Goal: Task Accomplishment & Management: Complete application form

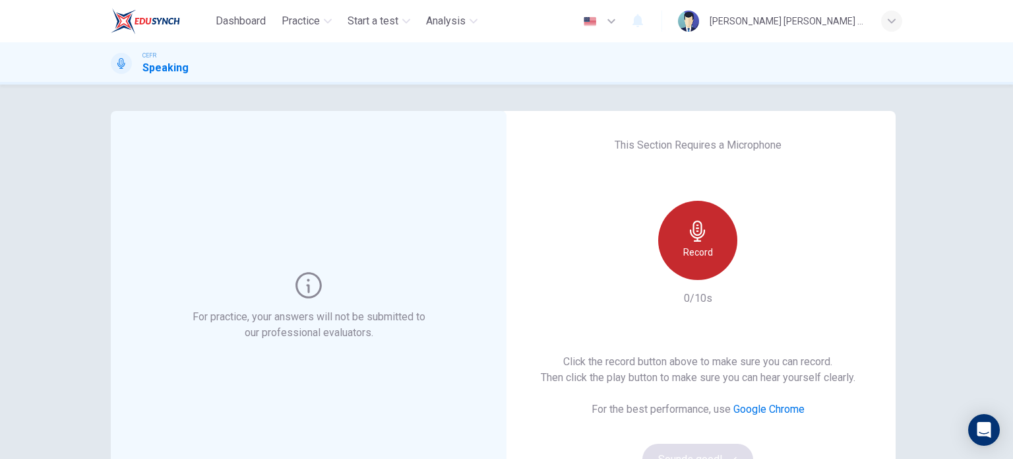
click at [713, 218] on div "Record" at bounding box center [697, 240] width 79 height 79
click at [714, 247] on div "Stop" at bounding box center [697, 240] width 79 height 79
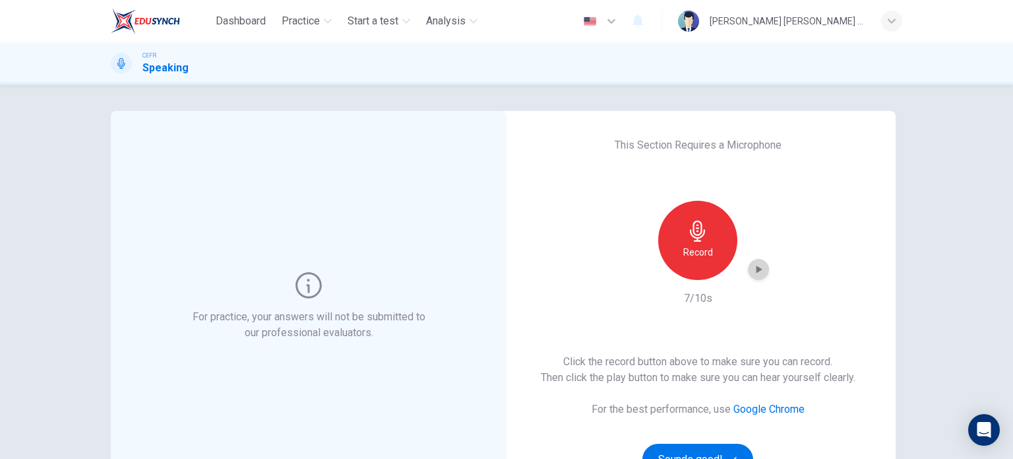
click at [759, 266] on icon "button" at bounding box center [758, 269] width 13 height 13
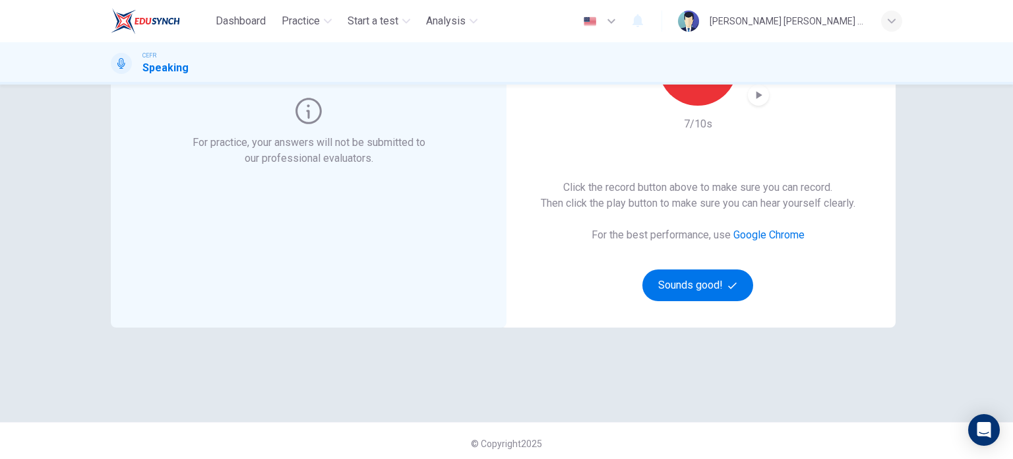
scroll to position [179, 0]
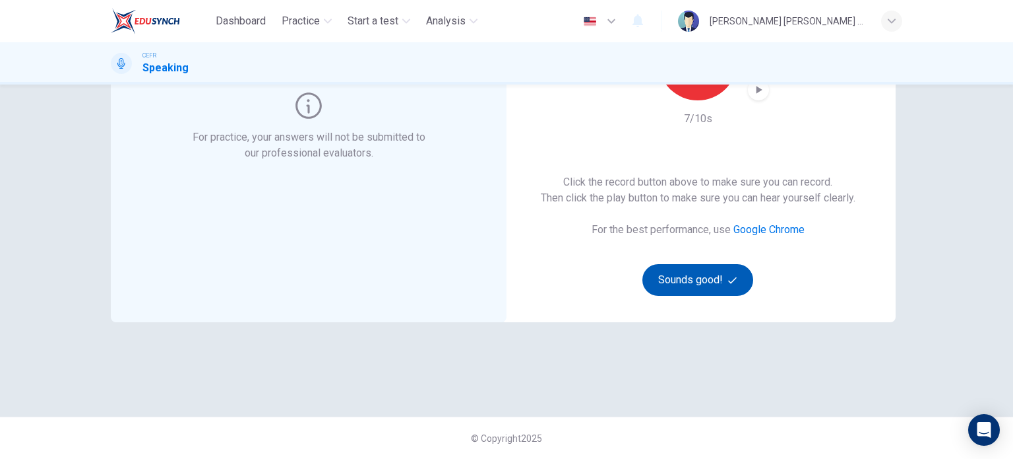
click at [716, 274] on button "Sounds good!" at bounding box center [698, 280] width 111 height 32
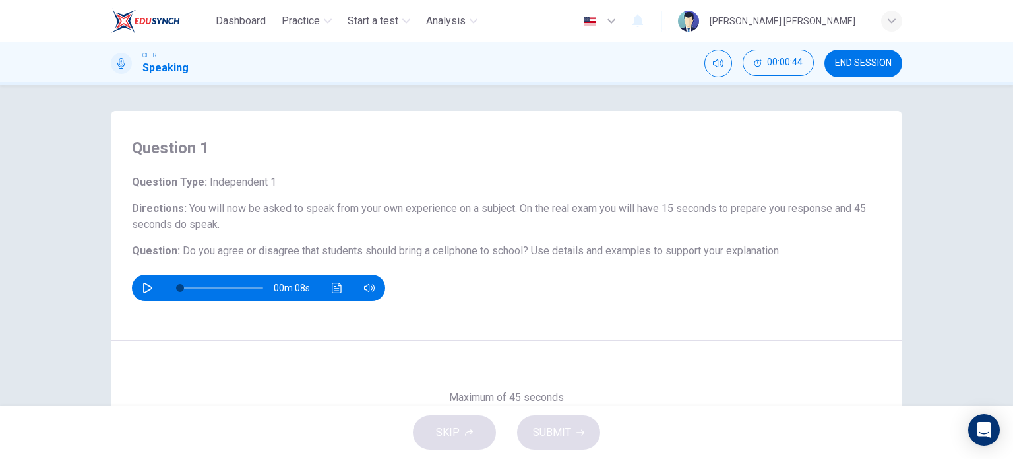
scroll to position [190, 0]
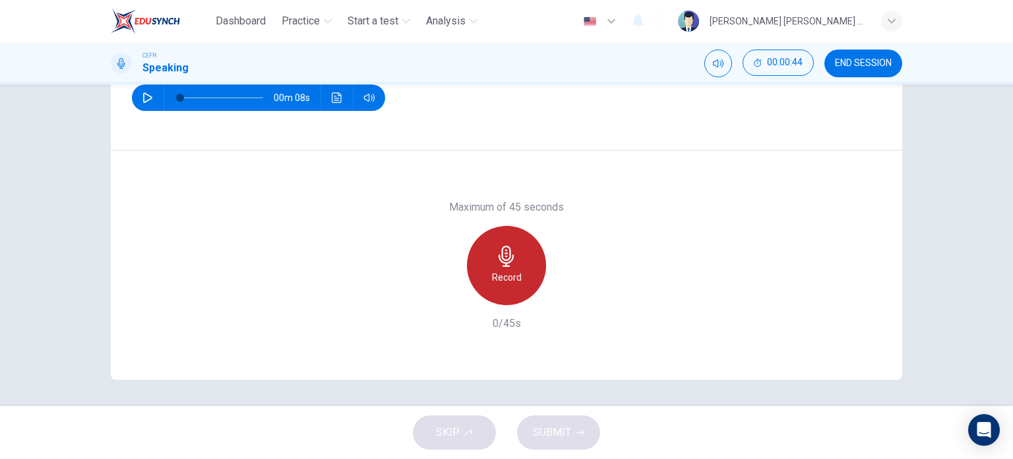
click at [525, 271] on div "Record" at bounding box center [506, 265] width 79 height 79
click at [504, 286] on div "Stop" at bounding box center [506, 265] width 79 height 79
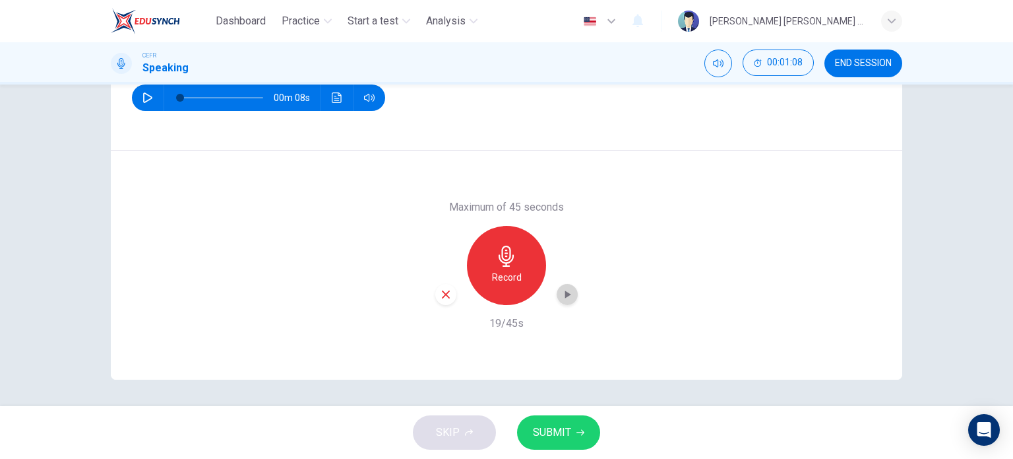
click at [561, 288] on icon "button" at bounding box center [567, 294] width 13 height 13
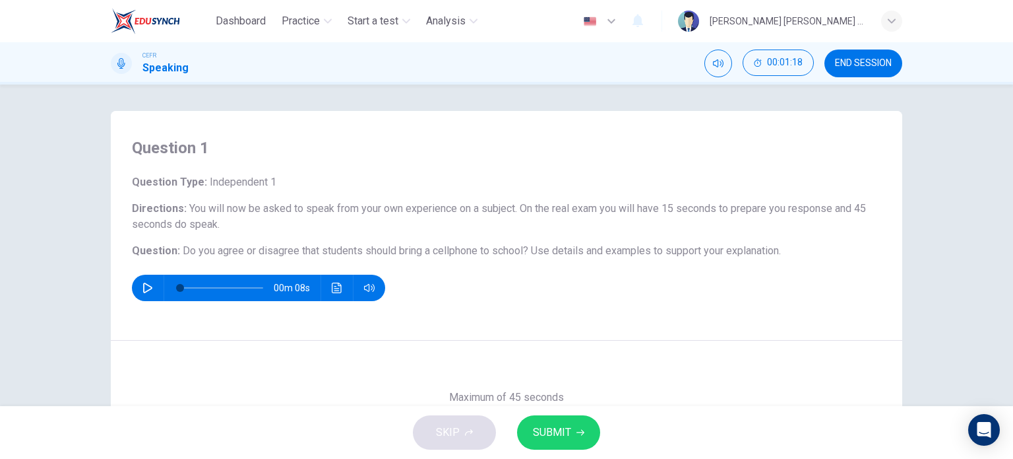
drag, startPoint x: 177, startPoint y: 253, endPoint x: 264, endPoint y: 251, distance: 87.1
click at [264, 251] on span "Do you agree or disagree that students should bring a cellphone to school?" at bounding box center [356, 250] width 346 height 13
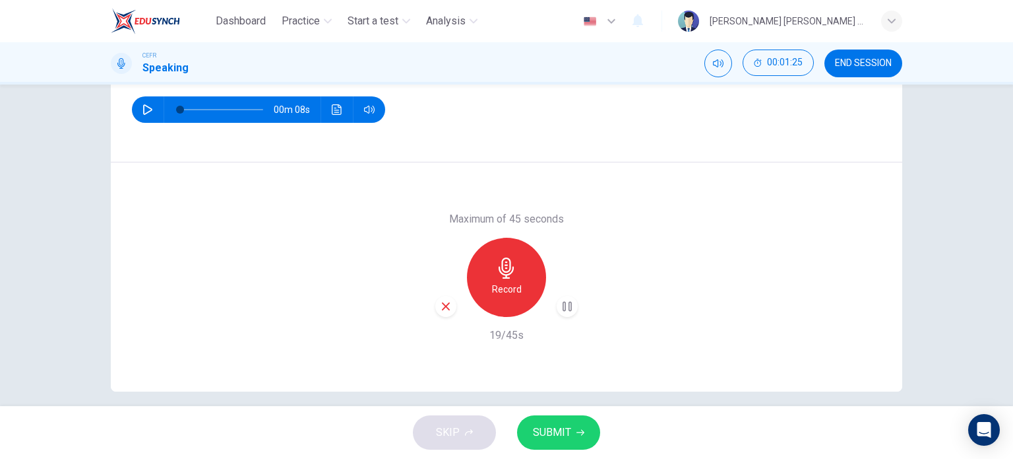
scroll to position [190, 0]
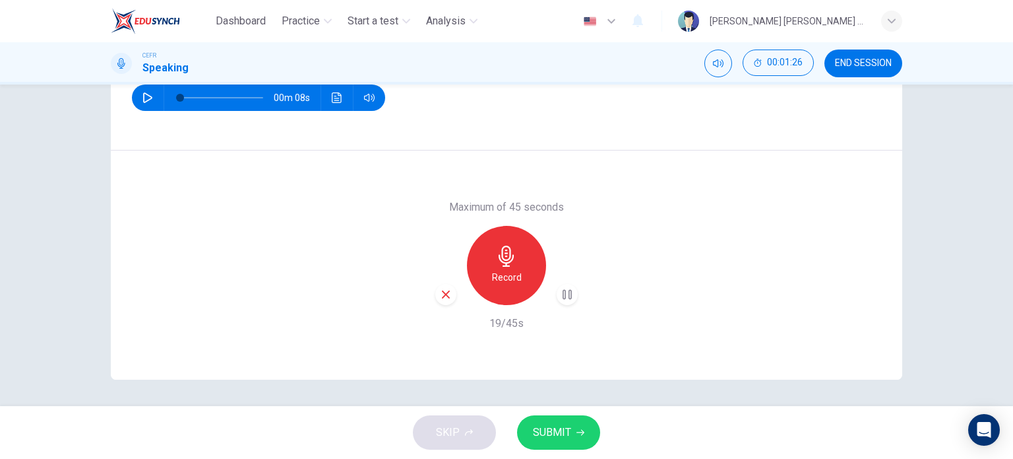
click at [577, 432] on icon "button" at bounding box center [581, 432] width 8 height 6
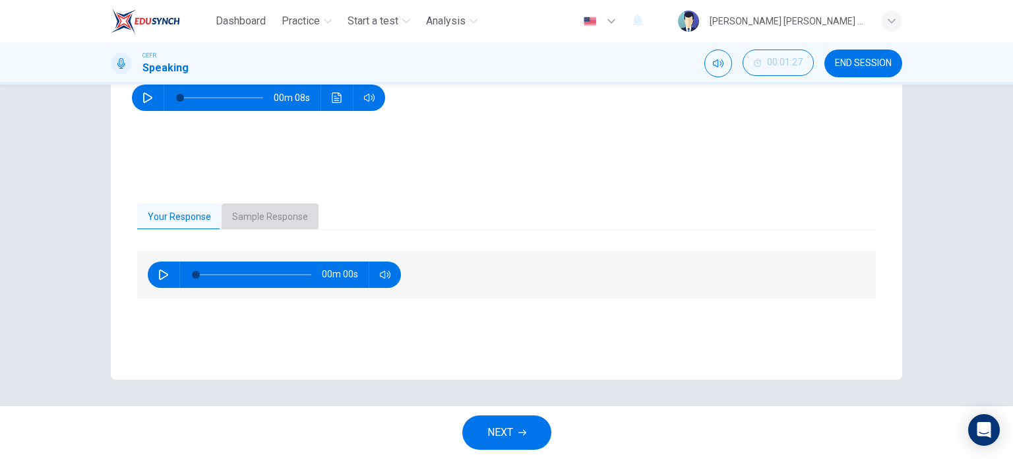
click at [265, 219] on button "Sample Response" at bounding box center [270, 217] width 97 height 28
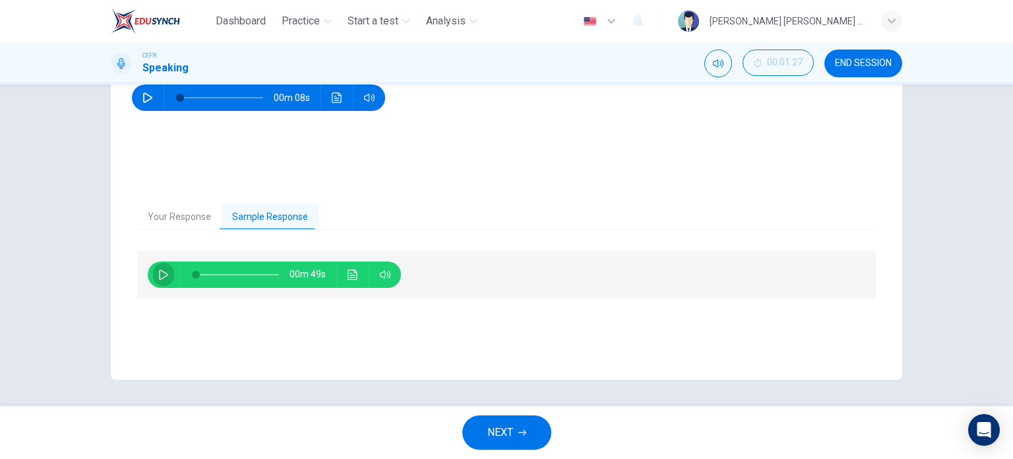
click at [164, 275] on icon "button" at bounding box center [163, 274] width 9 height 11
click at [164, 271] on icon "button" at bounding box center [163, 274] width 11 height 11
click at [207, 271] on span at bounding box center [237, 274] width 83 height 18
click at [164, 275] on icon "button" at bounding box center [163, 274] width 11 height 11
click at [156, 265] on button "button" at bounding box center [163, 274] width 21 height 26
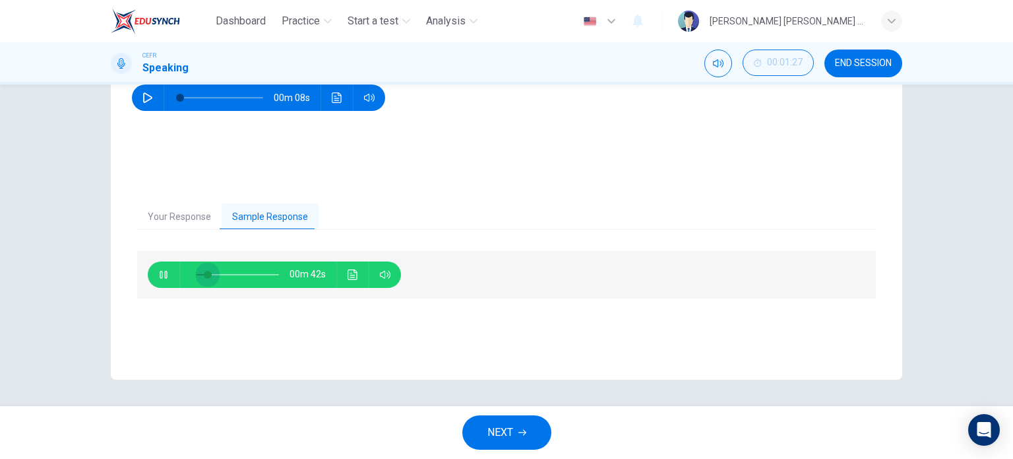
drag, startPoint x: 215, startPoint y: 274, endPoint x: 201, endPoint y: 274, distance: 14.5
click at [204, 274] on span at bounding box center [208, 274] width 8 height 8
type input "0"
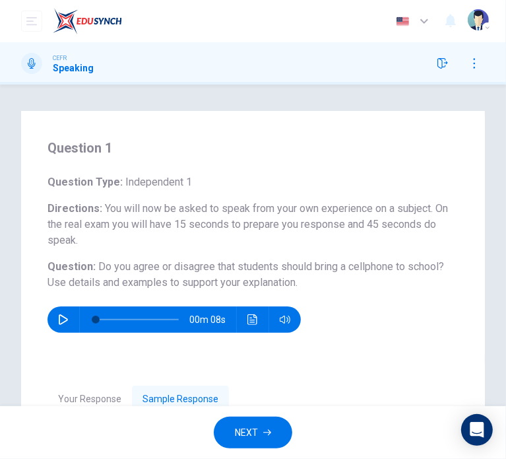
scroll to position [129, 0]
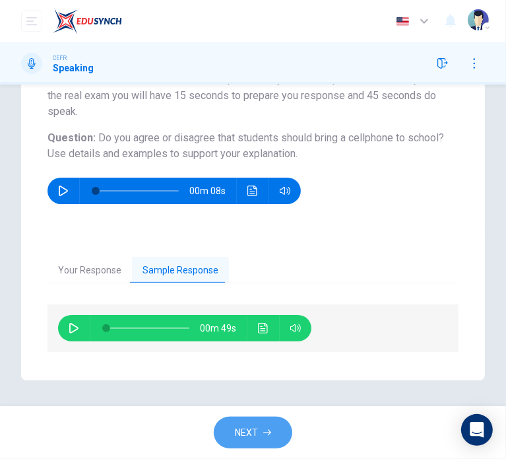
click at [239, 432] on span "NEXT" at bounding box center [246, 432] width 23 height 16
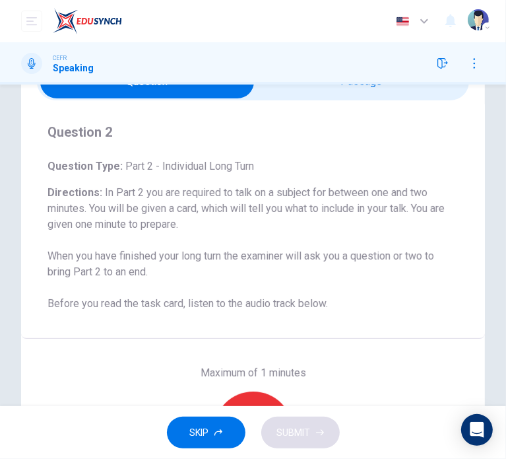
scroll to position [0, 0]
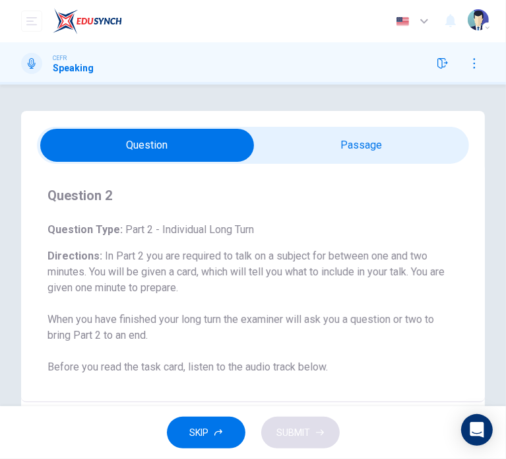
click at [398, 140] on input "checkbox" at bounding box center [147, 145] width 649 height 33
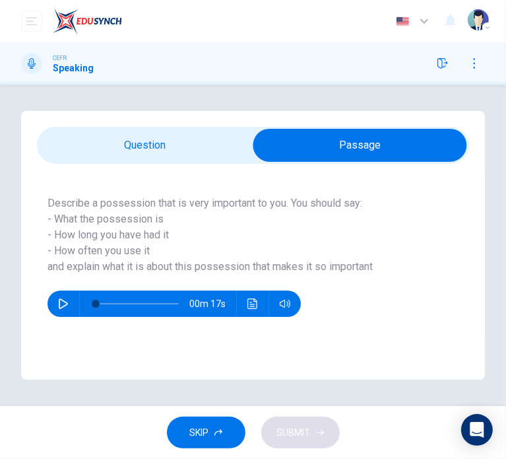
click at [193, 154] on input "checkbox" at bounding box center [360, 145] width 649 height 33
checkbox input "false"
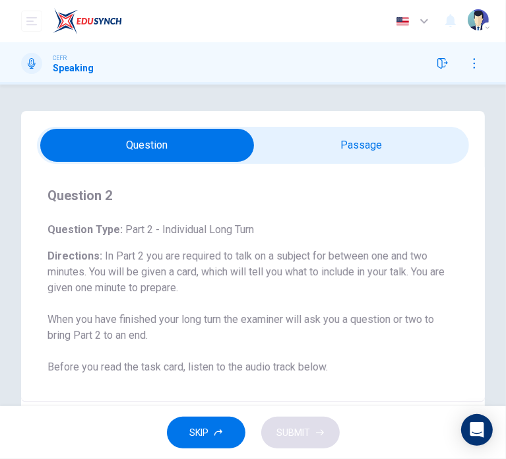
scroll to position [206, 0]
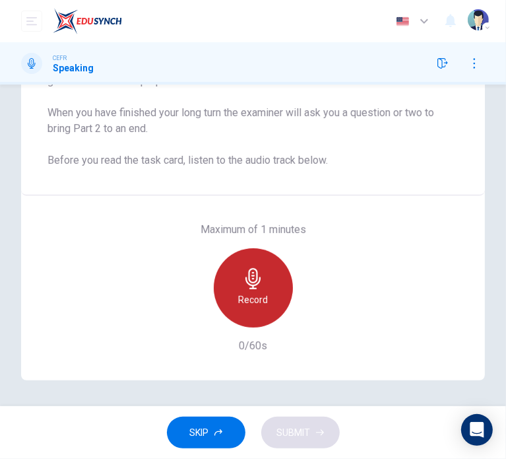
click at [230, 274] on div "Record" at bounding box center [253, 287] width 79 height 79
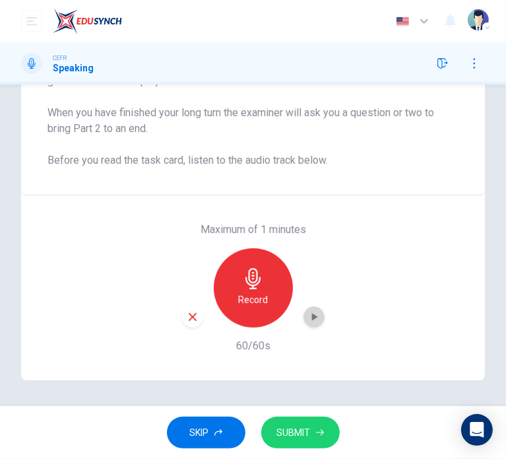
click at [315, 317] on icon "button" at bounding box center [313, 316] width 13 height 13
click at [307, 431] on span "SUBMIT" at bounding box center [294, 432] width 34 height 16
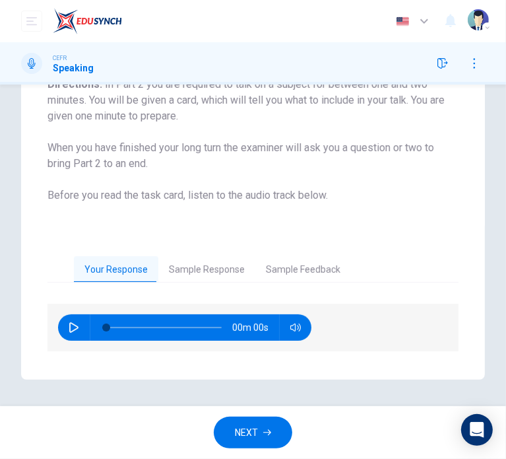
scroll to position [171, 0]
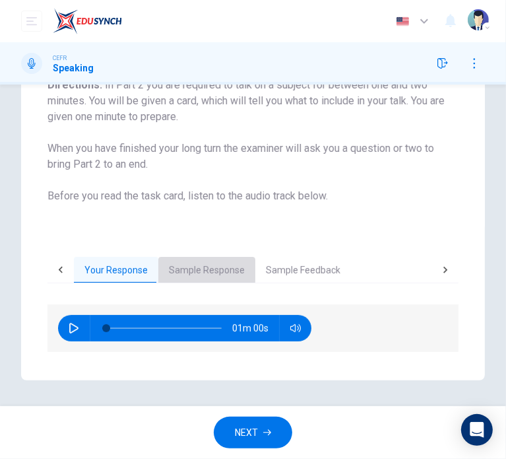
click at [199, 261] on button "Sample Response" at bounding box center [206, 271] width 97 height 28
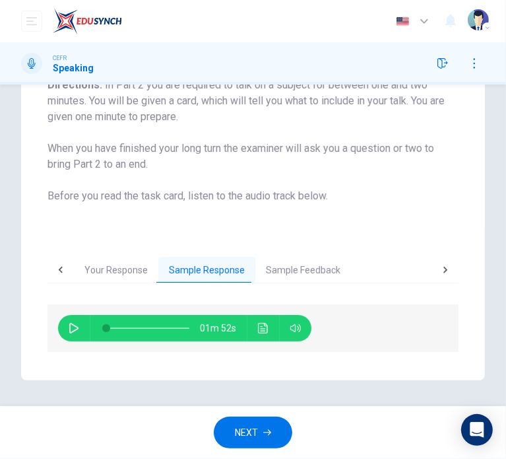
click at [73, 329] on icon "button" at bounding box center [74, 328] width 11 height 11
click at [113, 327] on span at bounding box center [114, 328] width 8 height 8
click at [118, 329] on span at bounding box center [114, 328] width 8 height 8
type input "22"
click at [261, 429] on button "NEXT" at bounding box center [253, 432] width 79 height 32
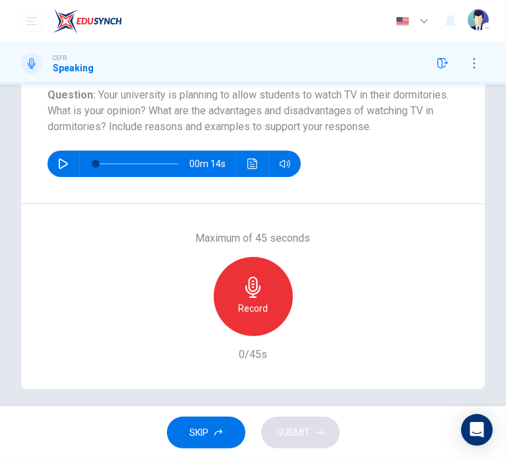
scroll to position [180, 0]
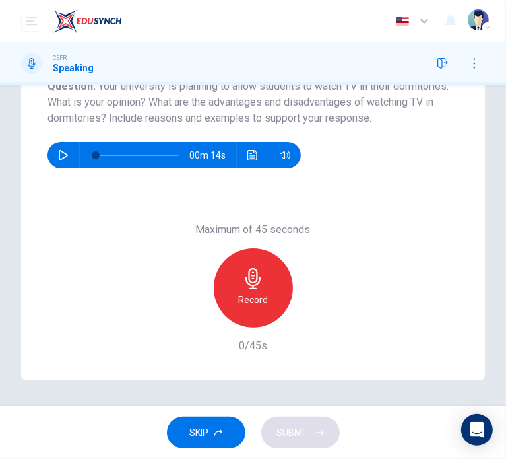
click at [269, 301] on div "Record" at bounding box center [253, 287] width 79 height 79
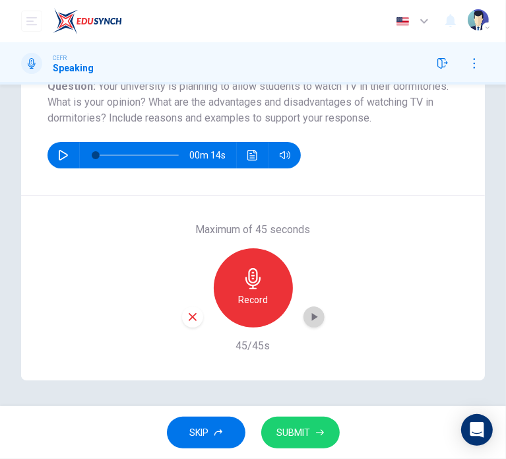
click at [307, 318] on icon "button" at bounding box center [313, 316] width 13 height 13
click at [319, 435] on icon "button" at bounding box center [320, 432] width 8 height 8
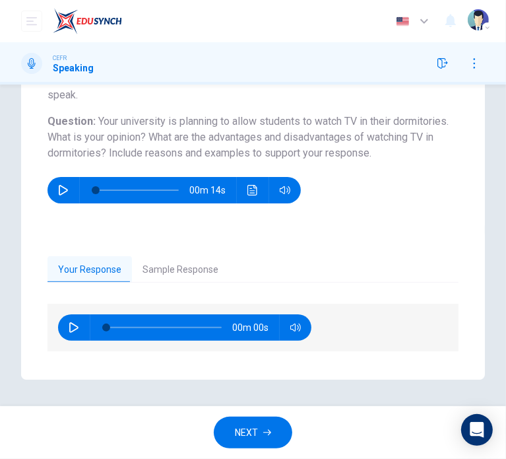
scroll to position [144, 0]
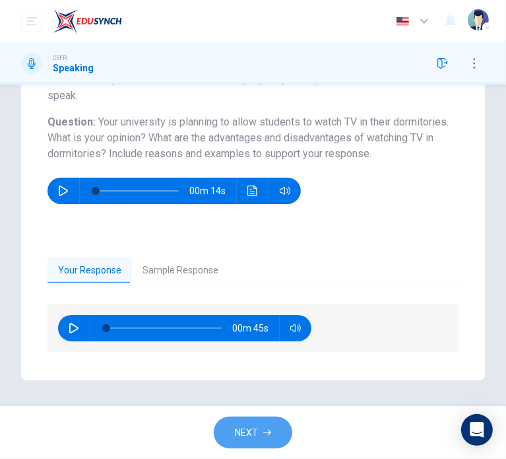
click at [247, 431] on span "NEXT" at bounding box center [246, 432] width 23 height 16
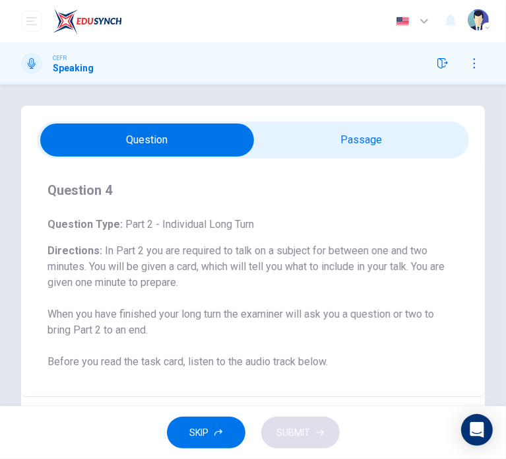
scroll to position [0, 0]
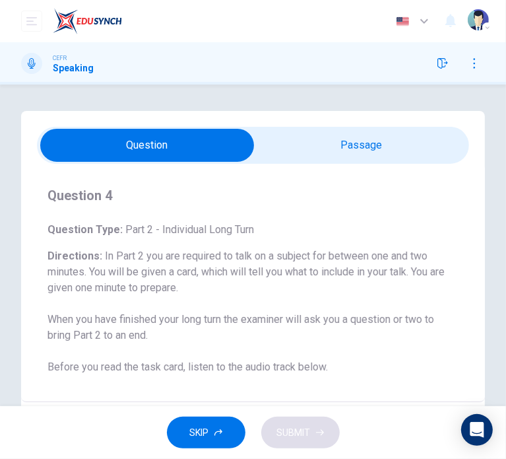
click at [384, 143] on input "checkbox" at bounding box center [147, 145] width 649 height 33
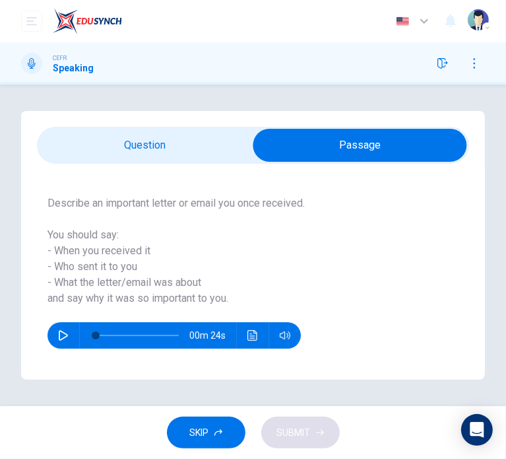
click at [177, 152] on input "checkbox" at bounding box center [360, 145] width 649 height 33
checkbox input "false"
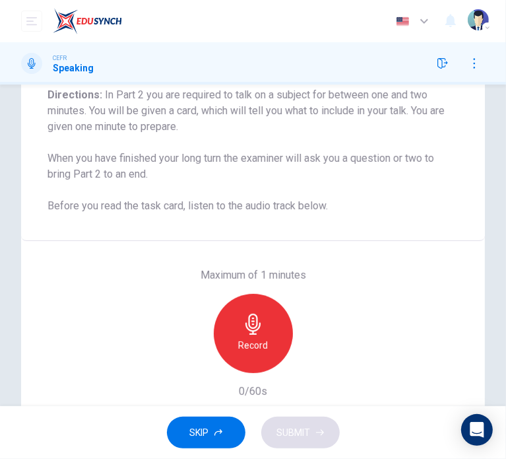
scroll to position [206, 0]
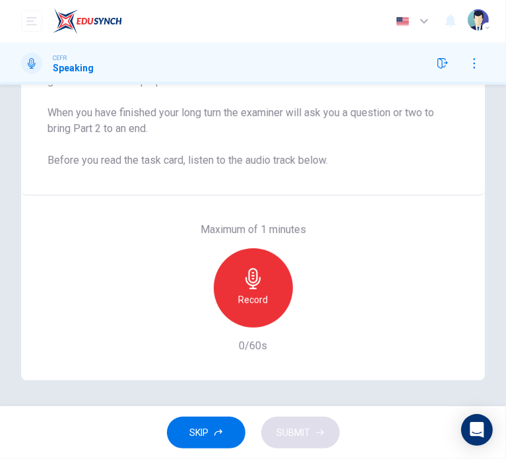
click at [258, 282] on icon "button" at bounding box center [253, 278] width 21 height 21
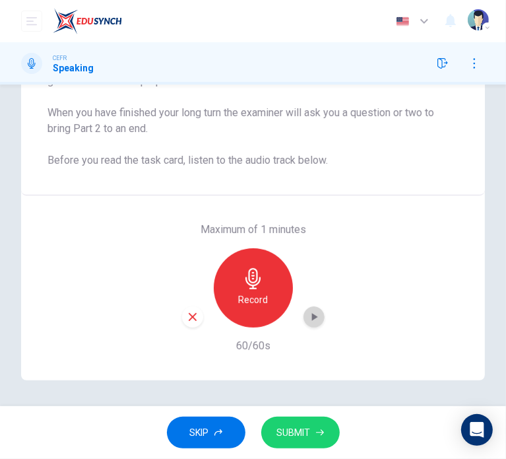
click at [314, 321] on icon "button" at bounding box center [313, 316] width 13 height 13
click at [296, 422] on button "SUBMIT" at bounding box center [300, 432] width 79 height 32
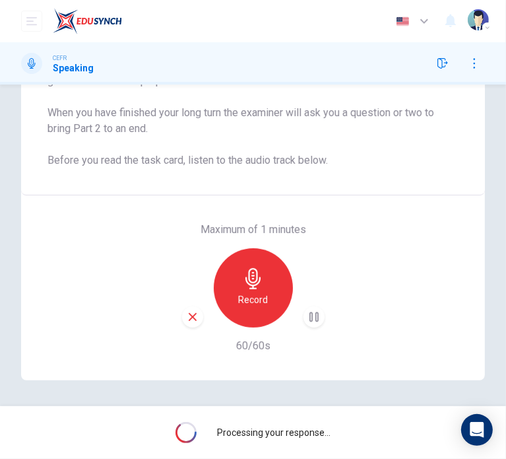
scroll to position [171, 0]
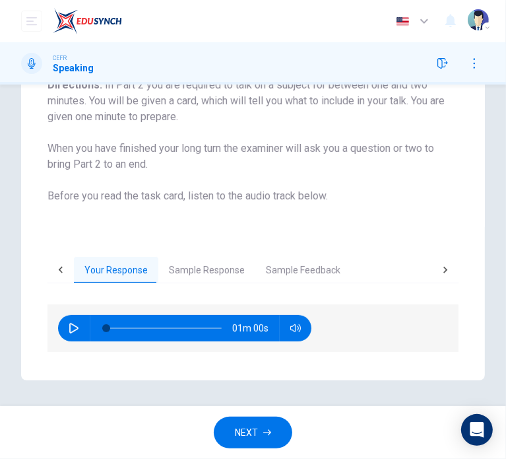
click at [267, 429] on icon "button" at bounding box center [267, 432] width 8 height 8
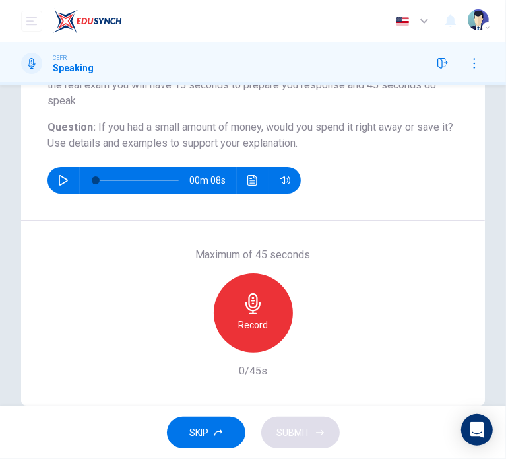
scroll to position [164, 0]
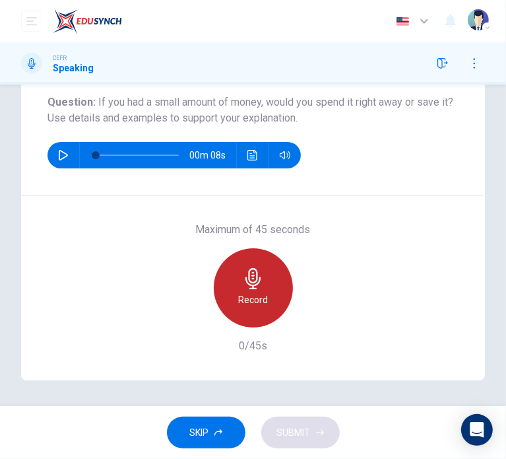
click at [258, 290] on div "Record" at bounding box center [253, 287] width 79 height 79
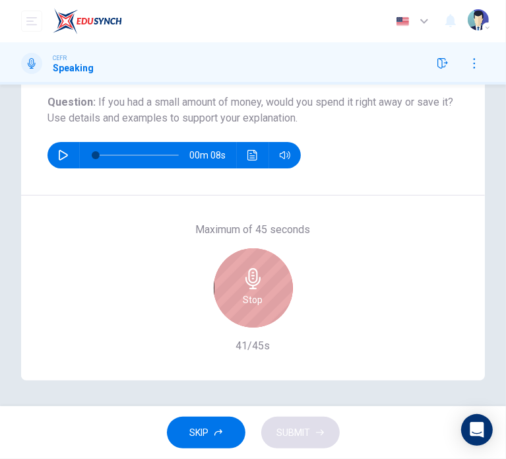
click at [264, 291] on div "Stop" at bounding box center [253, 287] width 79 height 79
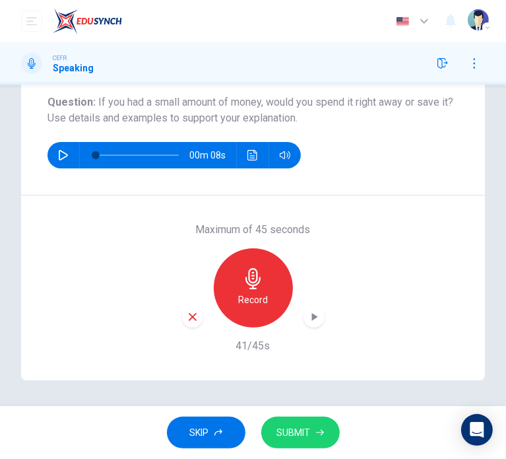
click at [301, 433] on span "SUBMIT" at bounding box center [294, 432] width 34 height 16
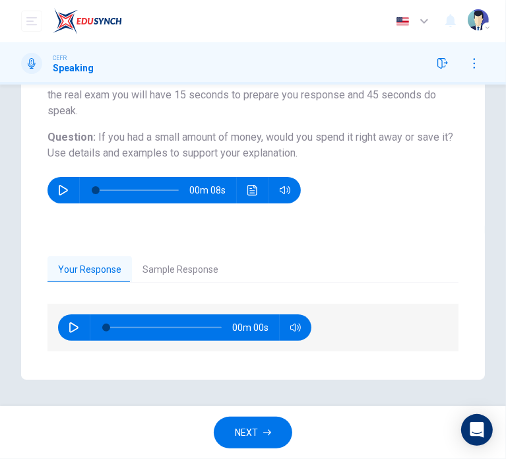
scroll to position [129, 0]
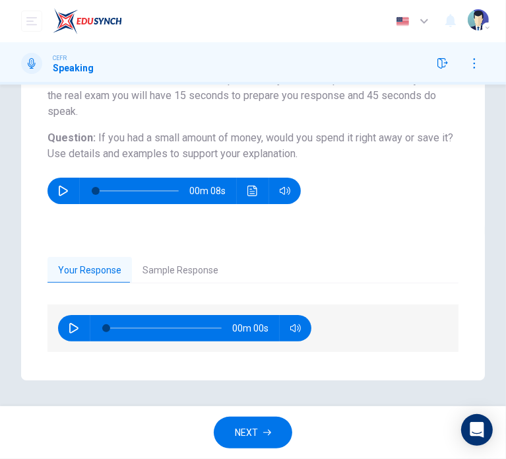
click at [86, 327] on div "00m 00s" at bounding box center [184, 328] width 253 height 26
click at [73, 329] on icon "button" at bounding box center [74, 328] width 11 height 11
type input "22"
click at [269, 427] on button "NEXT" at bounding box center [253, 432] width 79 height 32
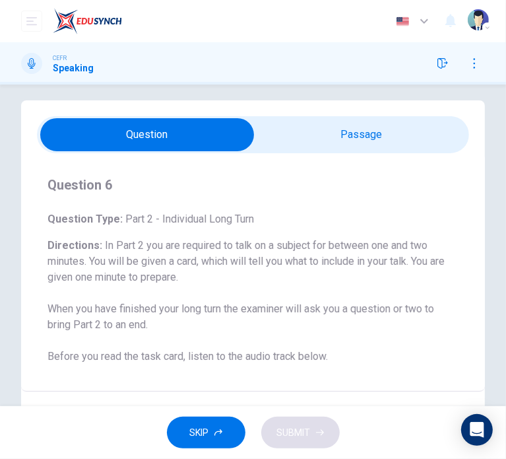
scroll to position [0, 0]
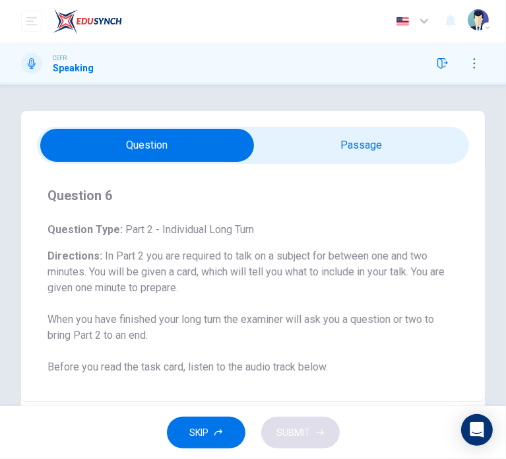
click at [365, 151] on input "checkbox" at bounding box center [147, 145] width 649 height 33
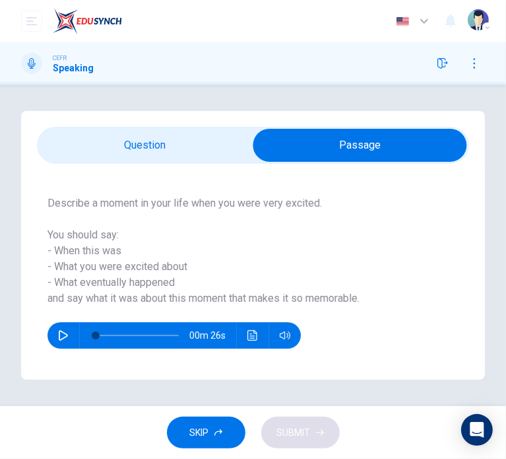
click at [183, 152] on input "checkbox" at bounding box center [360, 145] width 649 height 33
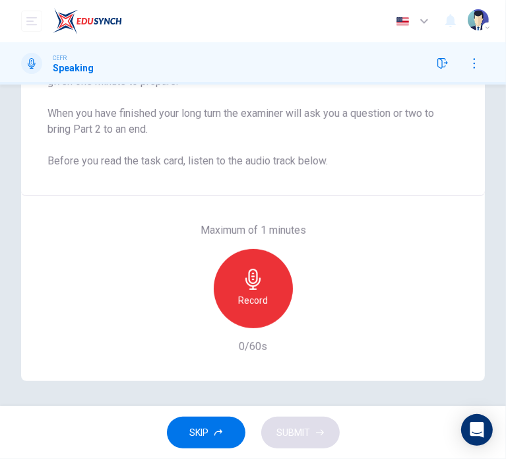
scroll to position [206, 0]
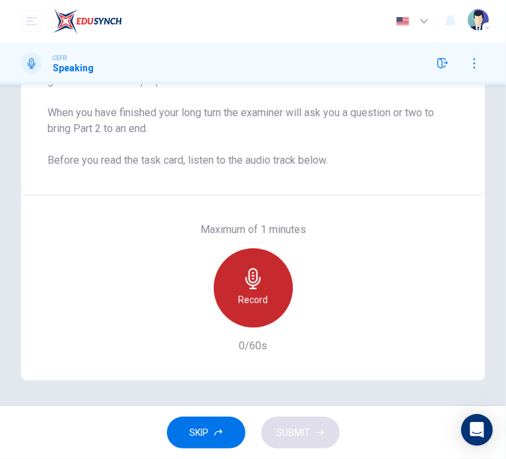
click at [274, 268] on div "Record" at bounding box center [253, 287] width 79 height 79
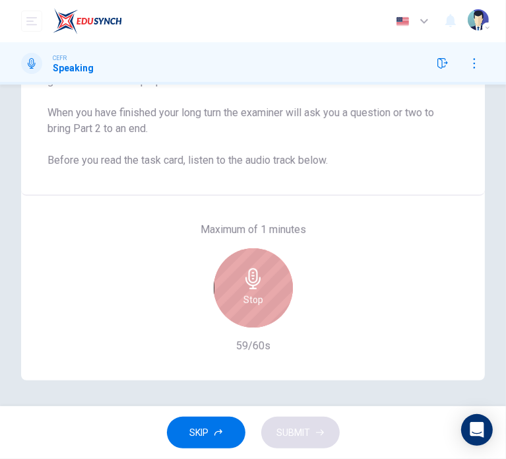
click at [261, 286] on div "Stop" at bounding box center [253, 287] width 79 height 79
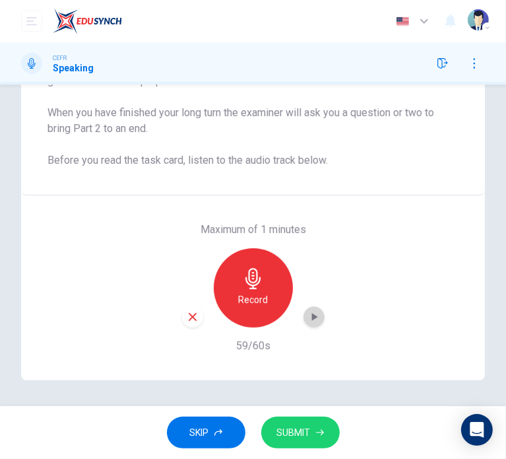
click at [307, 322] on icon "button" at bounding box center [313, 316] width 13 height 13
click at [307, 431] on span "SUBMIT" at bounding box center [294, 432] width 34 height 16
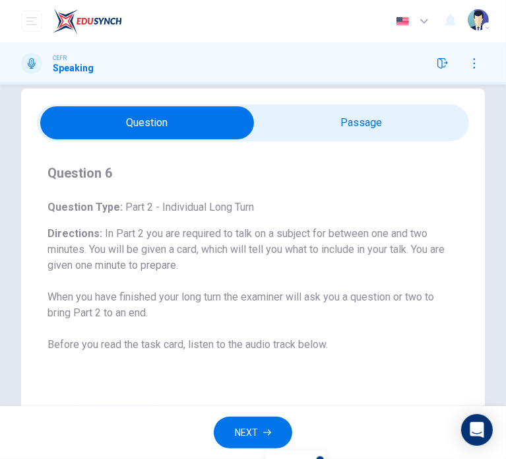
scroll to position [0, 0]
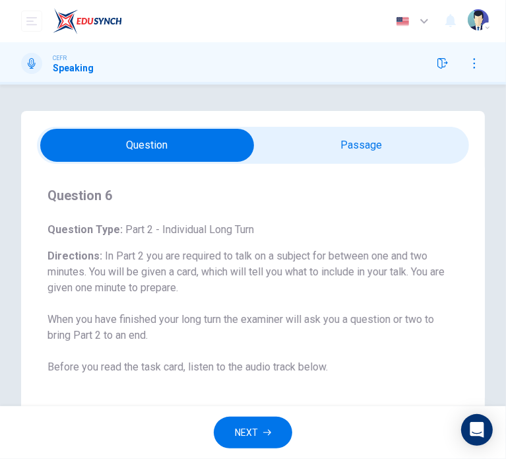
click at [367, 141] on input "checkbox" at bounding box center [147, 145] width 649 height 33
checkbox input "true"
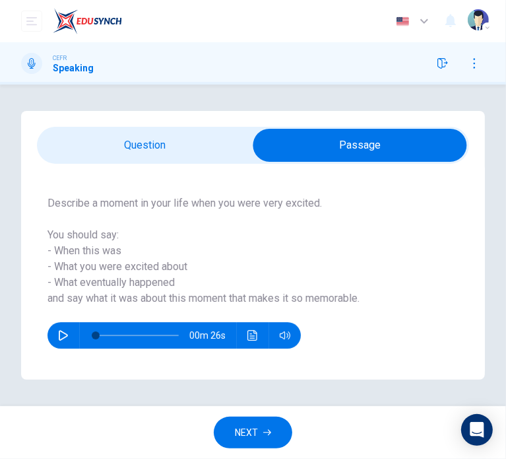
click at [273, 437] on button "NEXT" at bounding box center [253, 432] width 79 height 32
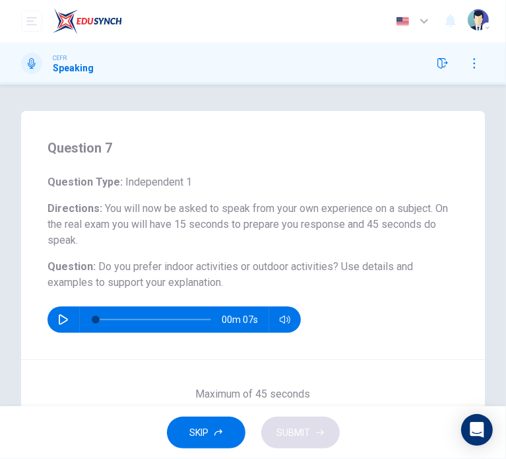
scroll to position [164, 0]
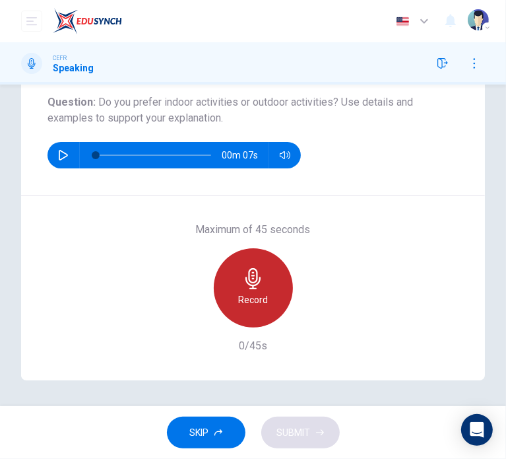
click at [265, 282] on div "Record" at bounding box center [253, 287] width 79 height 79
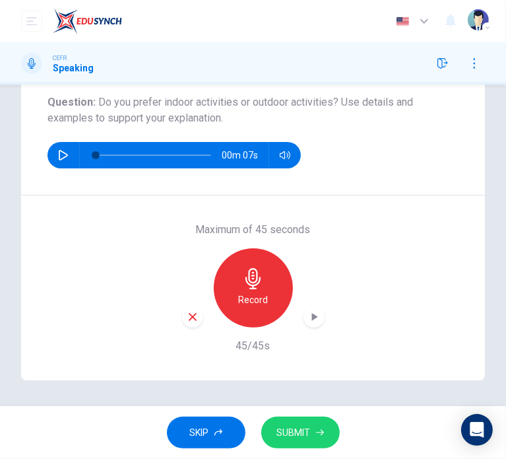
click at [311, 316] on icon "button" at bounding box center [314, 317] width 6 height 8
click at [298, 441] on button "SUBMIT" at bounding box center [300, 432] width 79 height 32
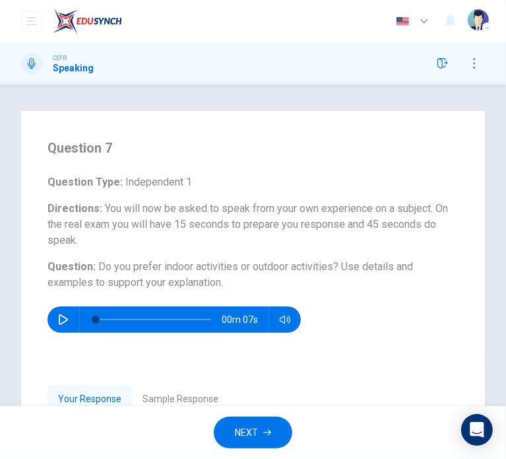
scroll to position [129, 0]
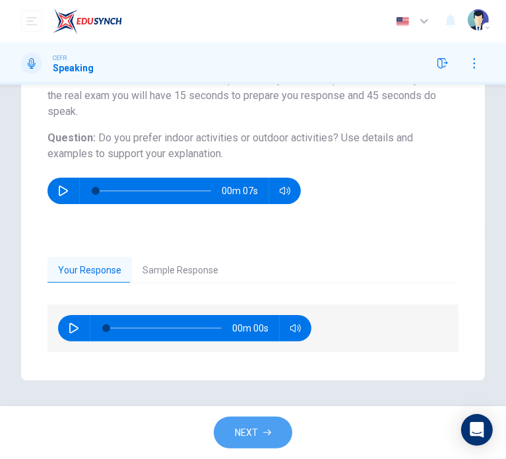
click at [272, 435] on button "NEXT" at bounding box center [253, 432] width 79 height 32
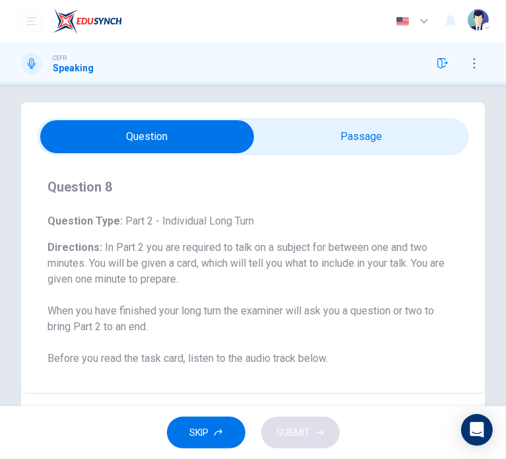
scroll to position [0, 0]
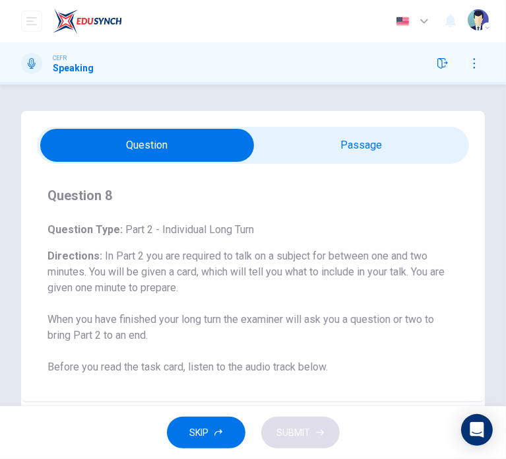
click at [393, 151] on input "checkbox" at bounding box center [147, 145] width 649 height 33
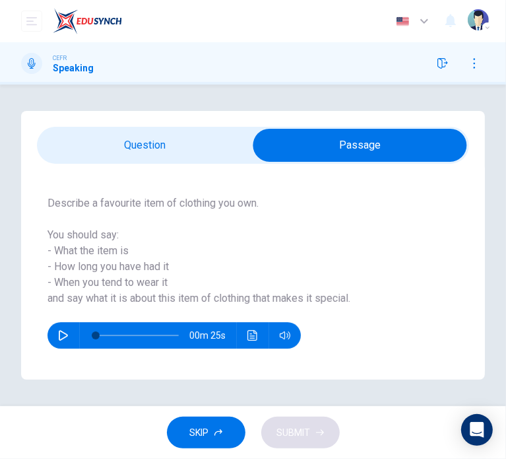
click at [175, 170] on div "Question : Describe a favourite item of clothing you own. You should say: - Wha…" at bounding box center [253, 269] width 464 height 211
click at [182, 147] on input "checkbox" at bounding box center [360, 145] width 649 height 33
checkbox input "false"
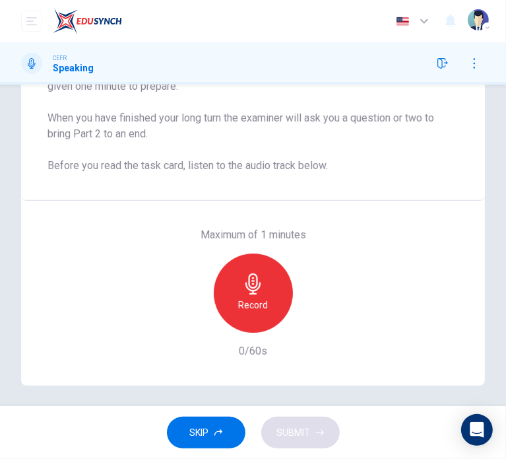
scroll to position [206, 0]
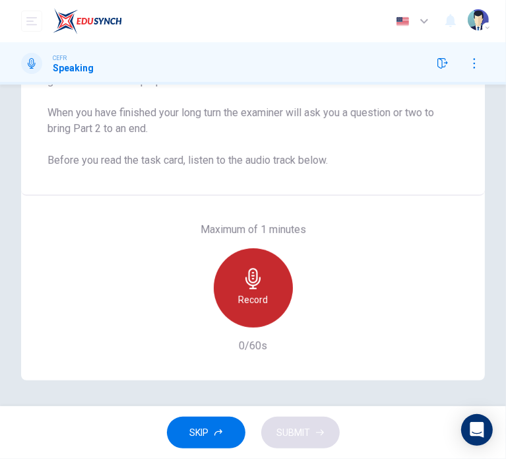
click at [267, 282] on div "Record" at bounding box center [253, 287] width 79 height 79
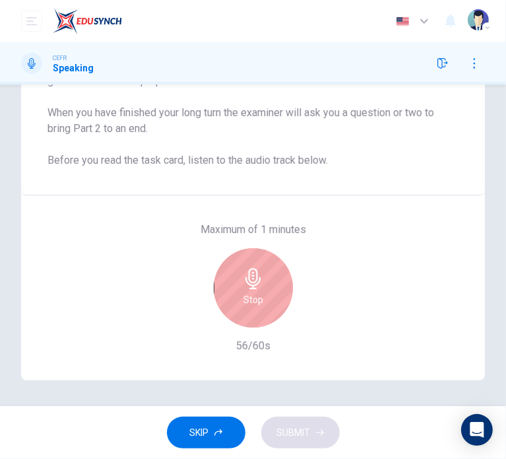
click at [256, 292] on h6 "Stop" at bounding box center [253, 300] width 20 height 16
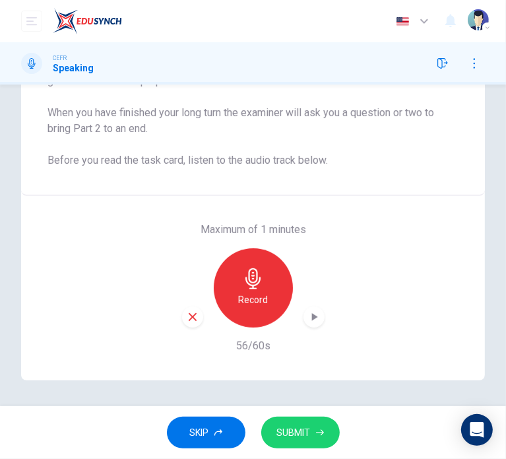
click at [298, 424] on span "SUBMIT" at bounding box center [294, 432] width 34 height 16
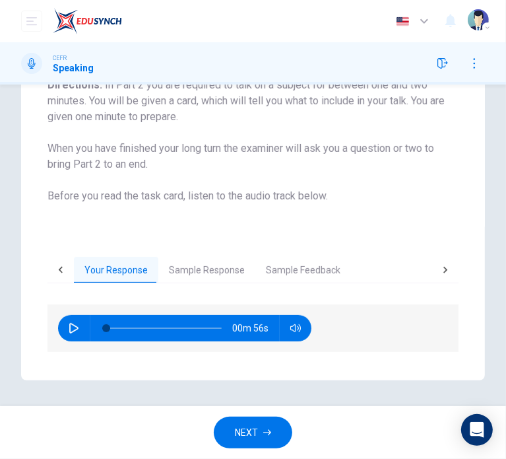
scroll to position [0, 0]
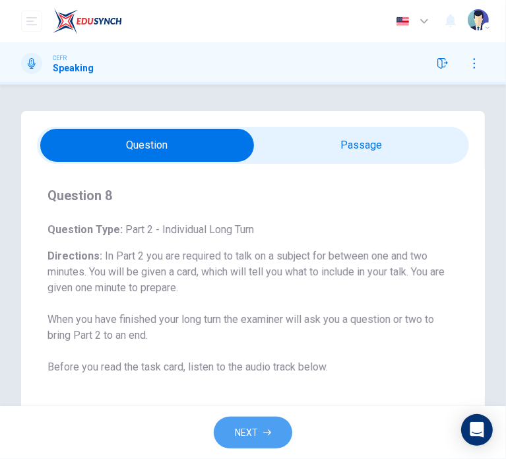
click at [249, 429] on span "NEXT" at bounding box center [246, 432] width 23 height 16
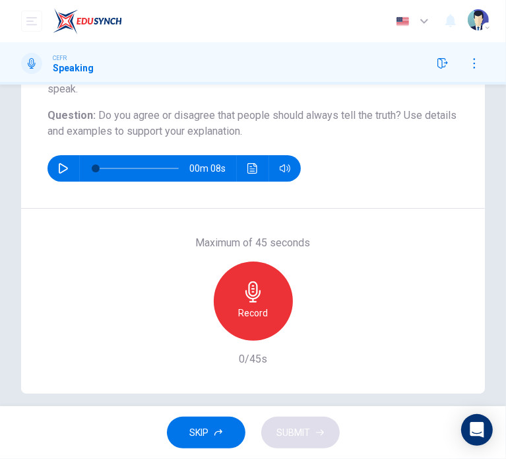
scroll to position [164, 0]
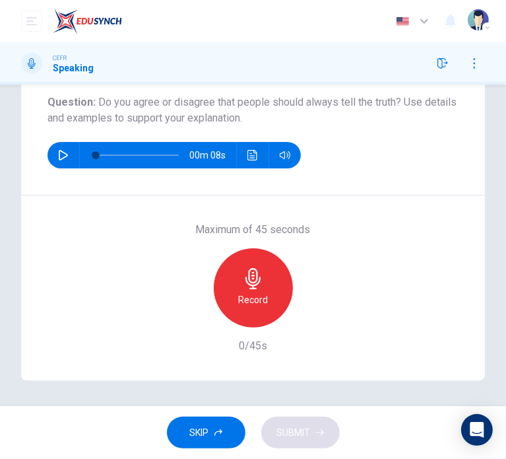
click at [257, 286] on icon "button" at bounding box center [253, 278] width 21 height 21
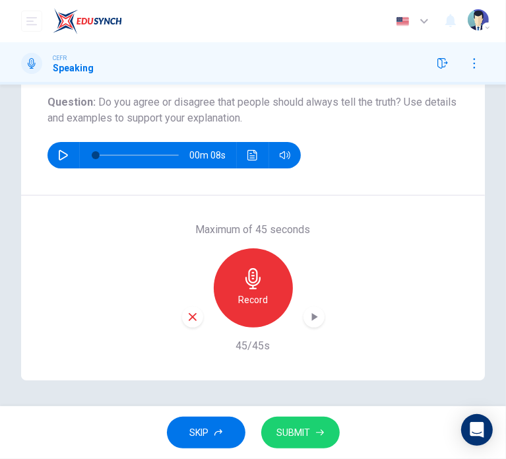
click at [317, 320] on div "button" at bounding box center [313, 316] width 21 height 21
click at [301, 421] on button "SUBMIT" at bounding box center [300, 432] width 79 height 32
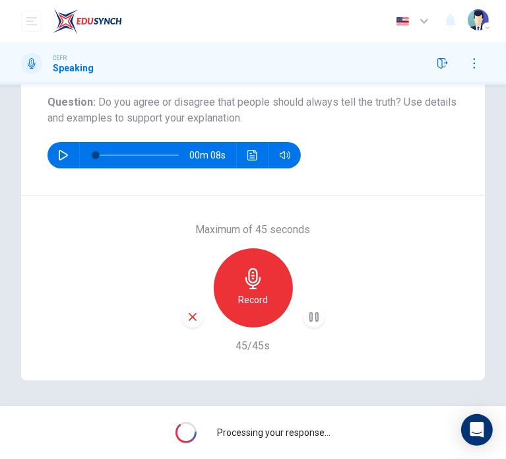
scroll to position [129, 0]
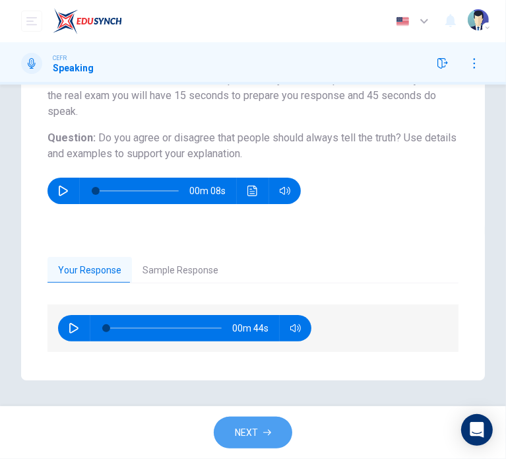
click at [280, 420] on button "NEXT" at bounding box center [253, 432] width 79 height 32
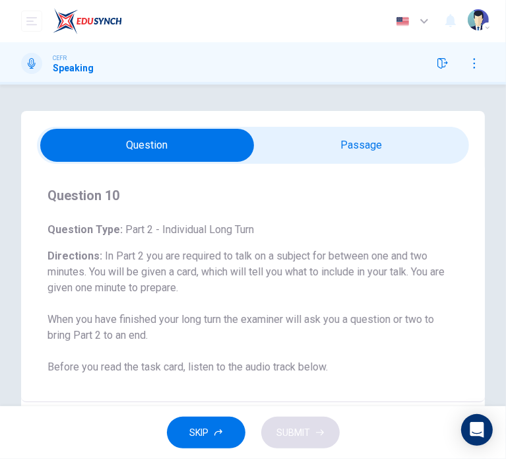
click at [387, 164] on div "Question 10 Question Type : Part 2 - Individual Long Turn Directions : In Part …" at bounding box center [253, 283] width 464 height 238
click at [383, 152] on input "checkbox" at bounding box center [147, 145] width 649 height 33
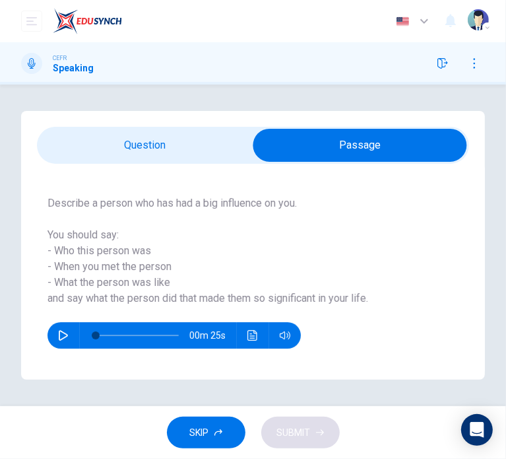
click at [153, 148] on input "checkbox" at bounding box center [360, 145] width 649 height 33
checkbox input "false"
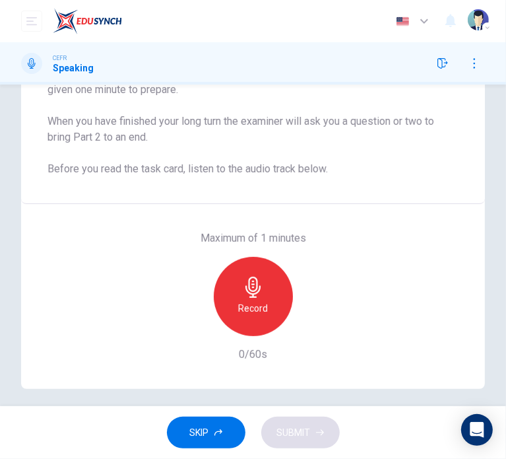
scroll to position [206, 0]
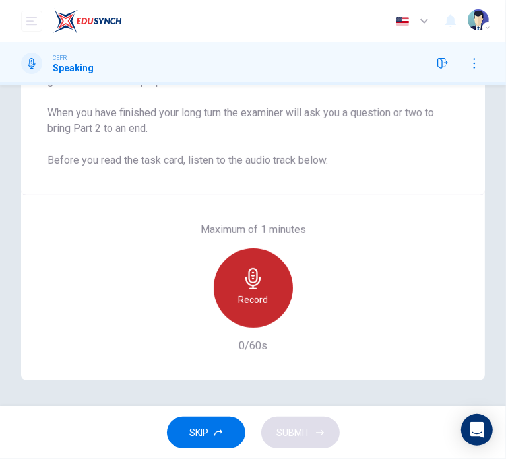
click at [232, 294] on div "Record" at bounding box center [253, 287] width 79 height 79
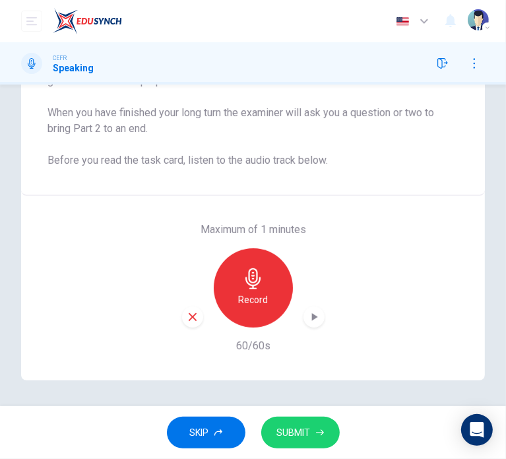
click at [307, 316] on icon "button" at bounding box center [313, 316] width 13 height 13
click at [282, 419] on button "SUBMIT" at bounding box center [300, 432] width 79 height 32
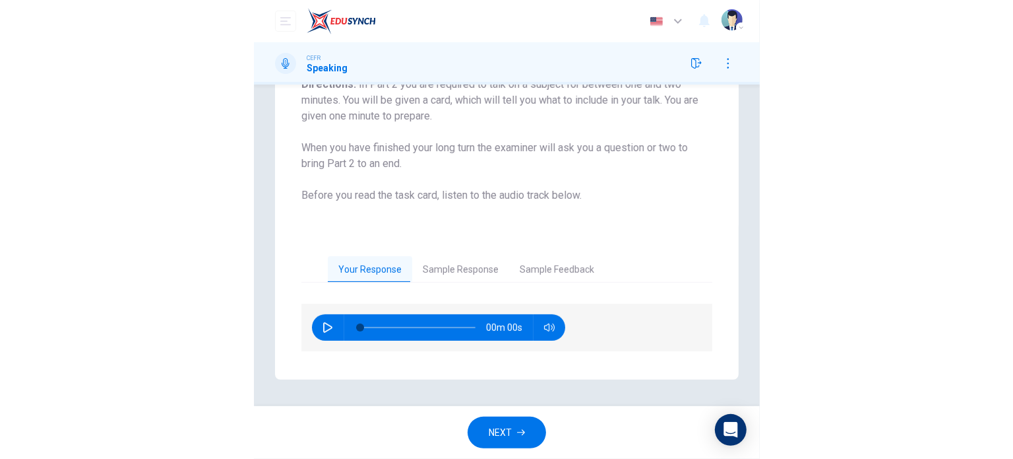
scroll to position [171, 0]
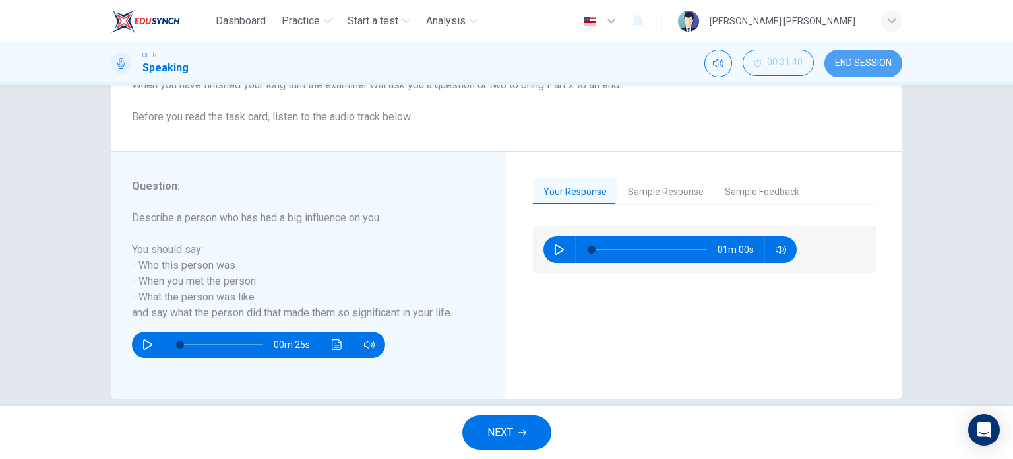
click at [849, 71] on button "END SESSION" at bounding box center [864, 63] width 78 height 28
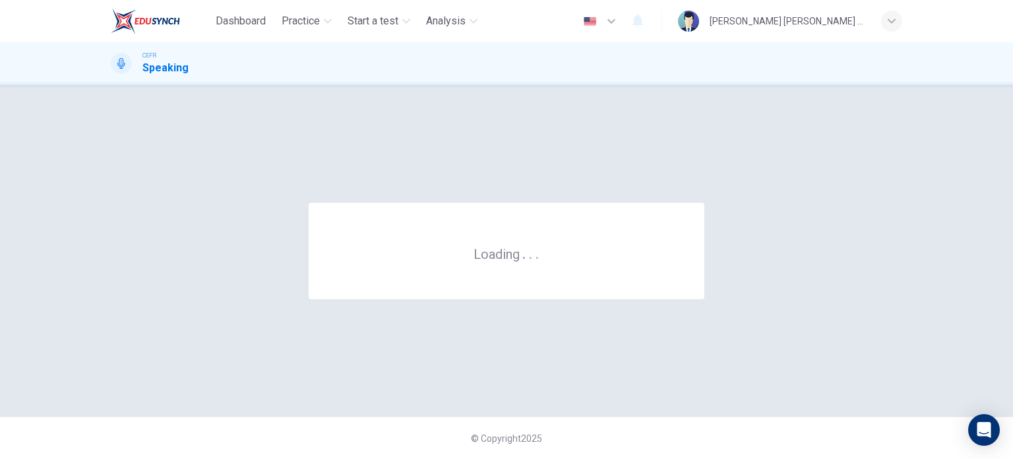
scroll to position [0, 0]
